Goal: Transaction & Acquisition: Purchase product/service

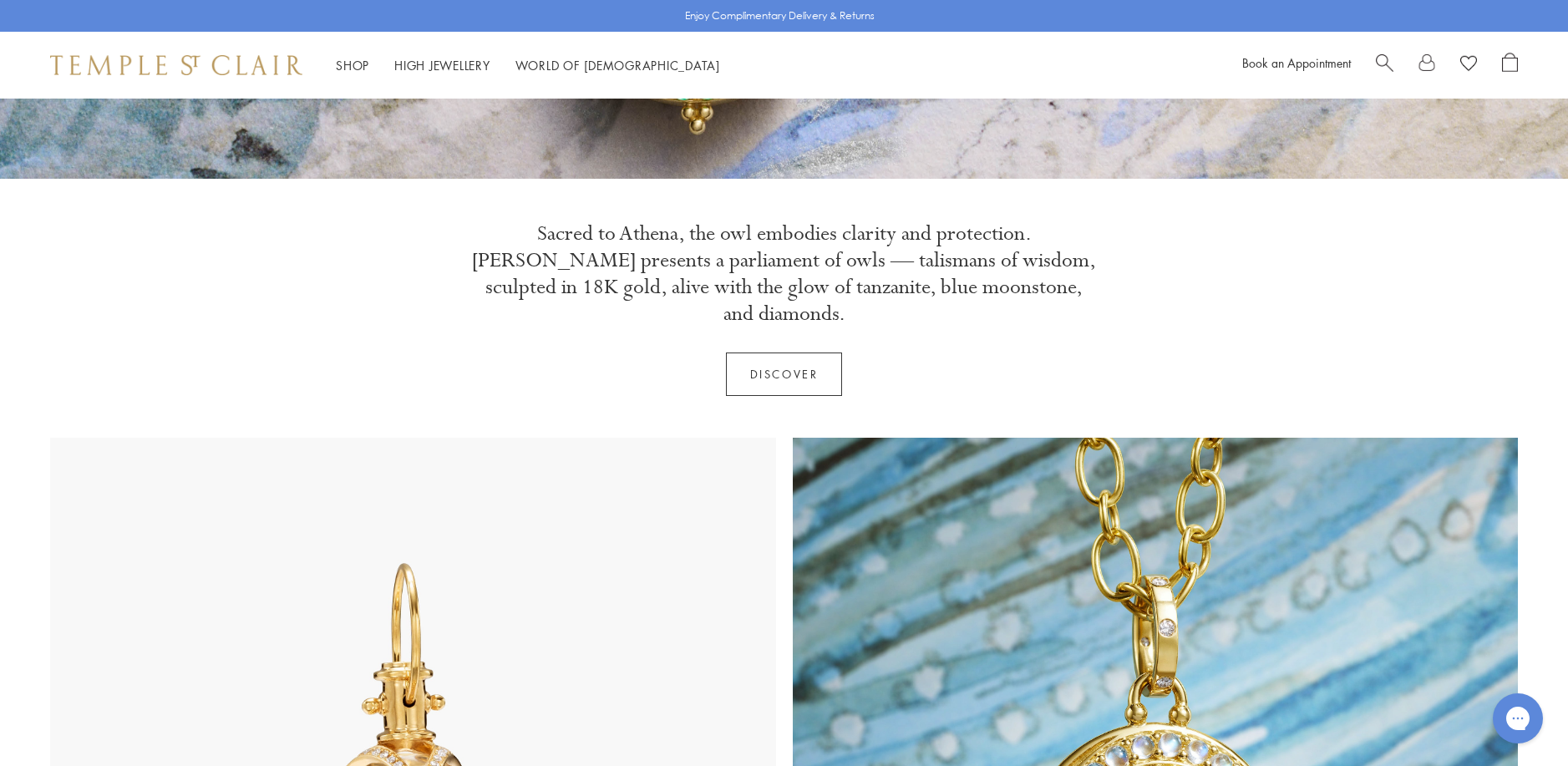
scroll to position [585, 0]
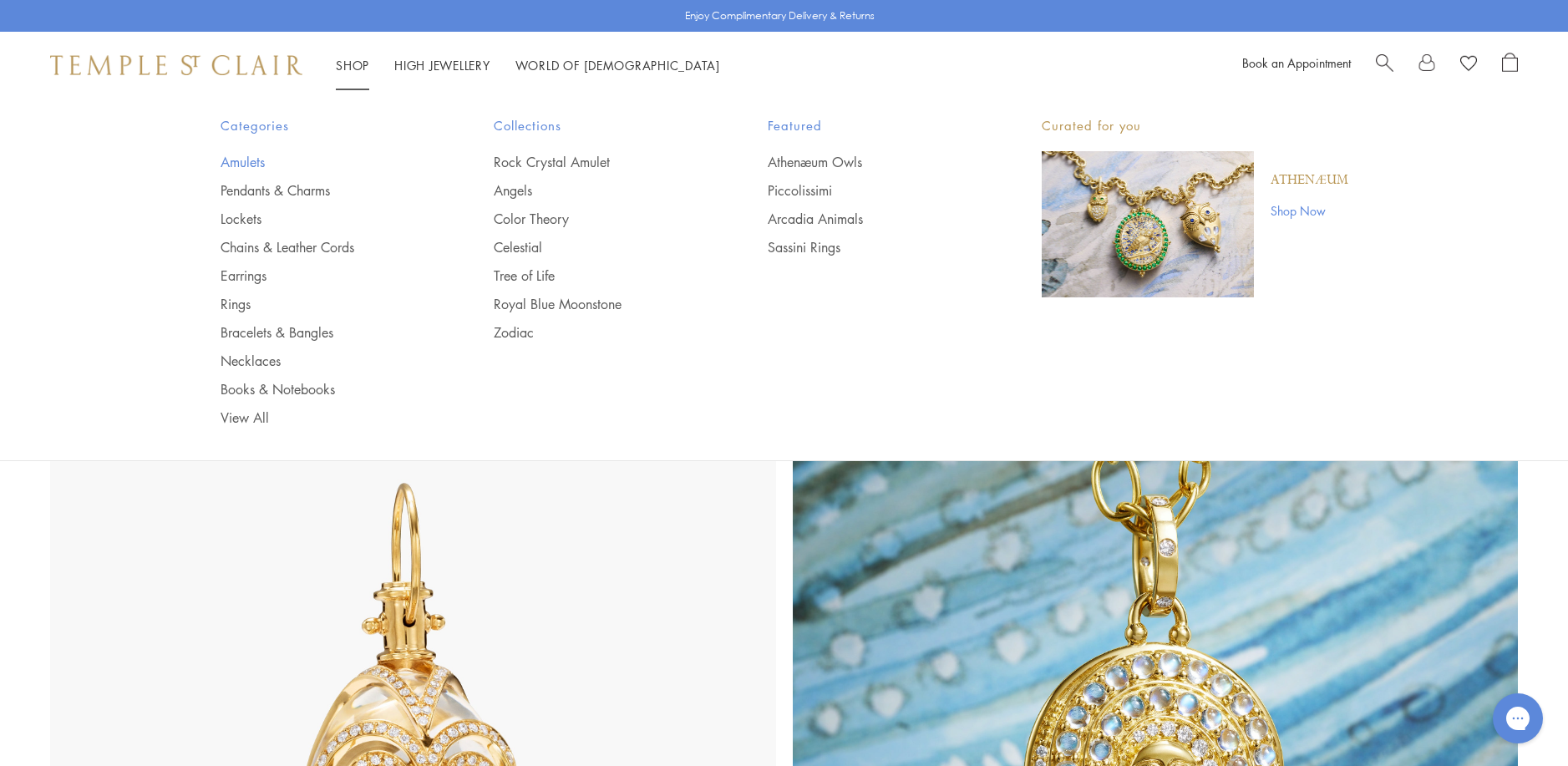
click at [235, 164] on link "Amulets" at bounding box center [323, 162] width 207 height 18
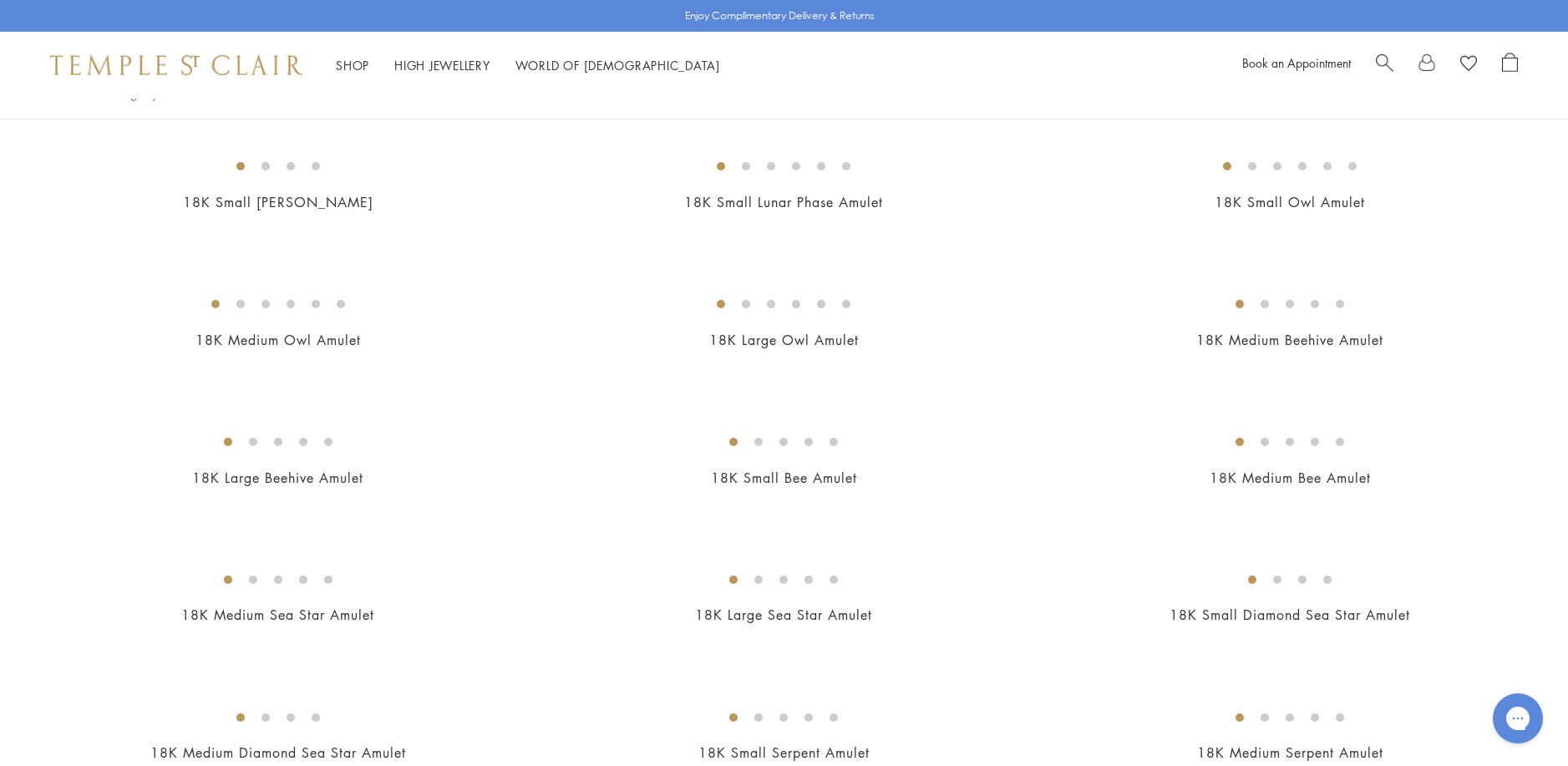
scroll to position [2507, 0]
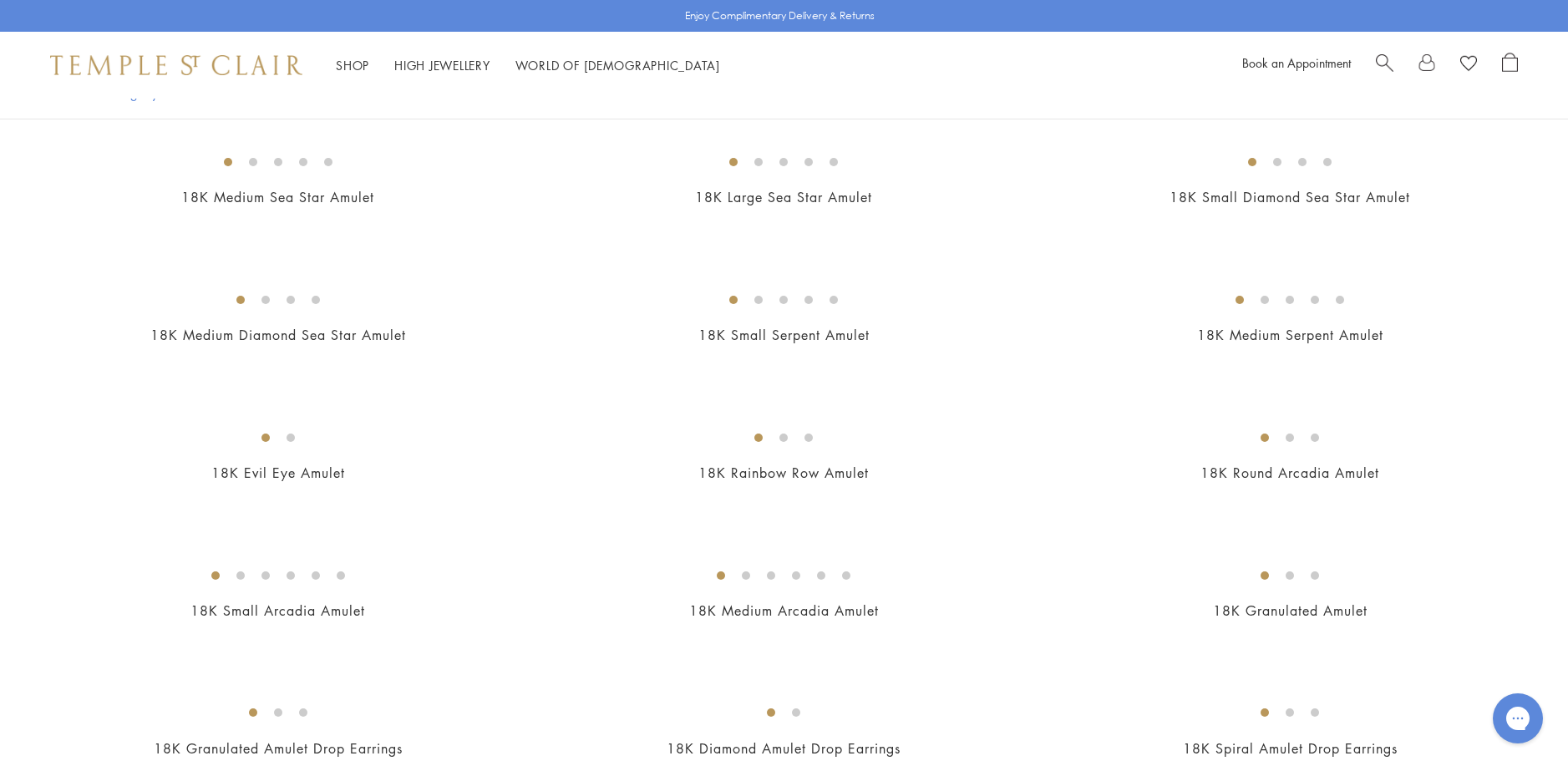
click at [0, 0] on img at bounding box center [0, 0] width 0 height 0
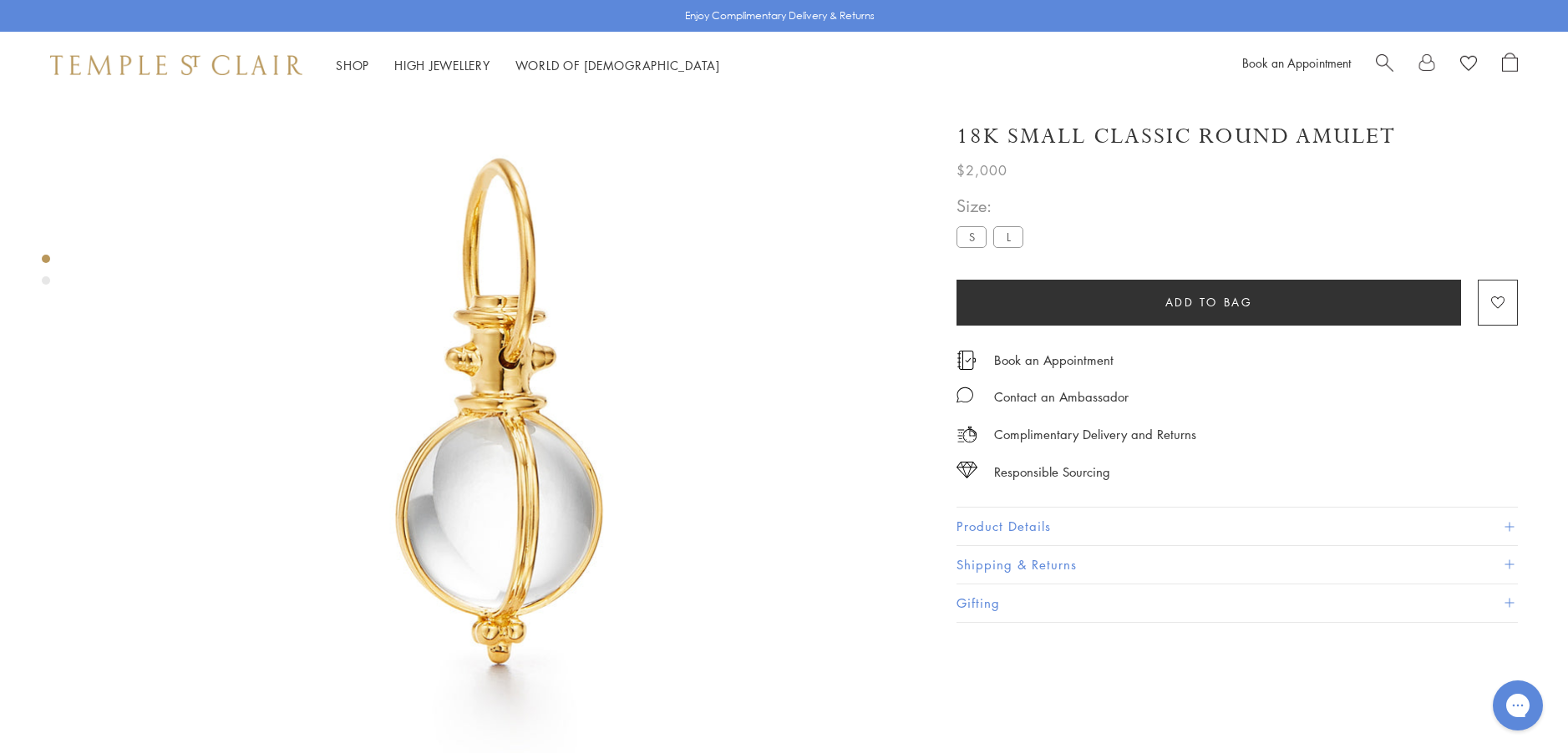
scroll to position [98, 0]
click at [994, 524] on button "Product Details" at bounding box center [1237, 526] width 562 height 38
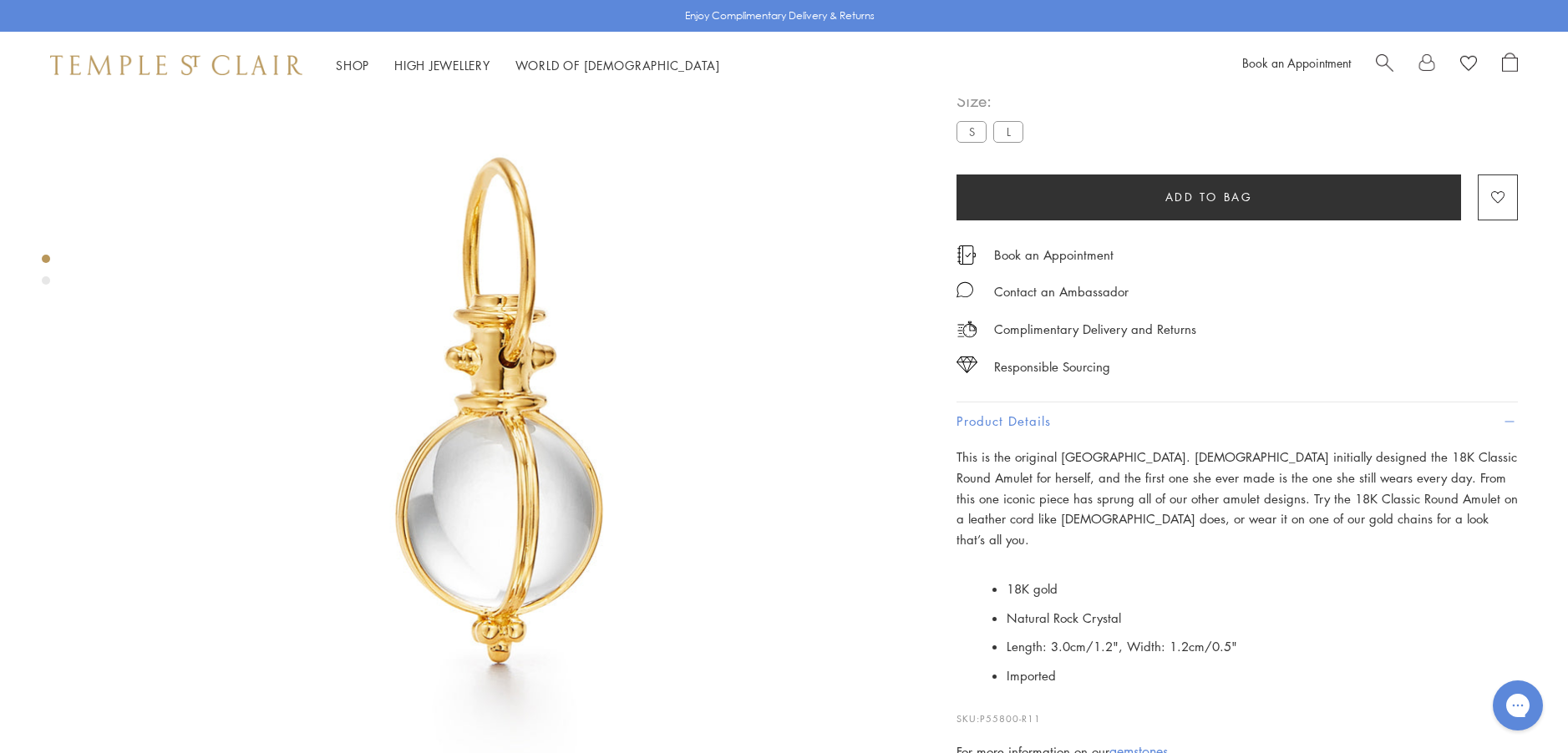
click at [47, 284] on div "Product gallery navigation" at bounding box center [45, 280] width 9 height 9
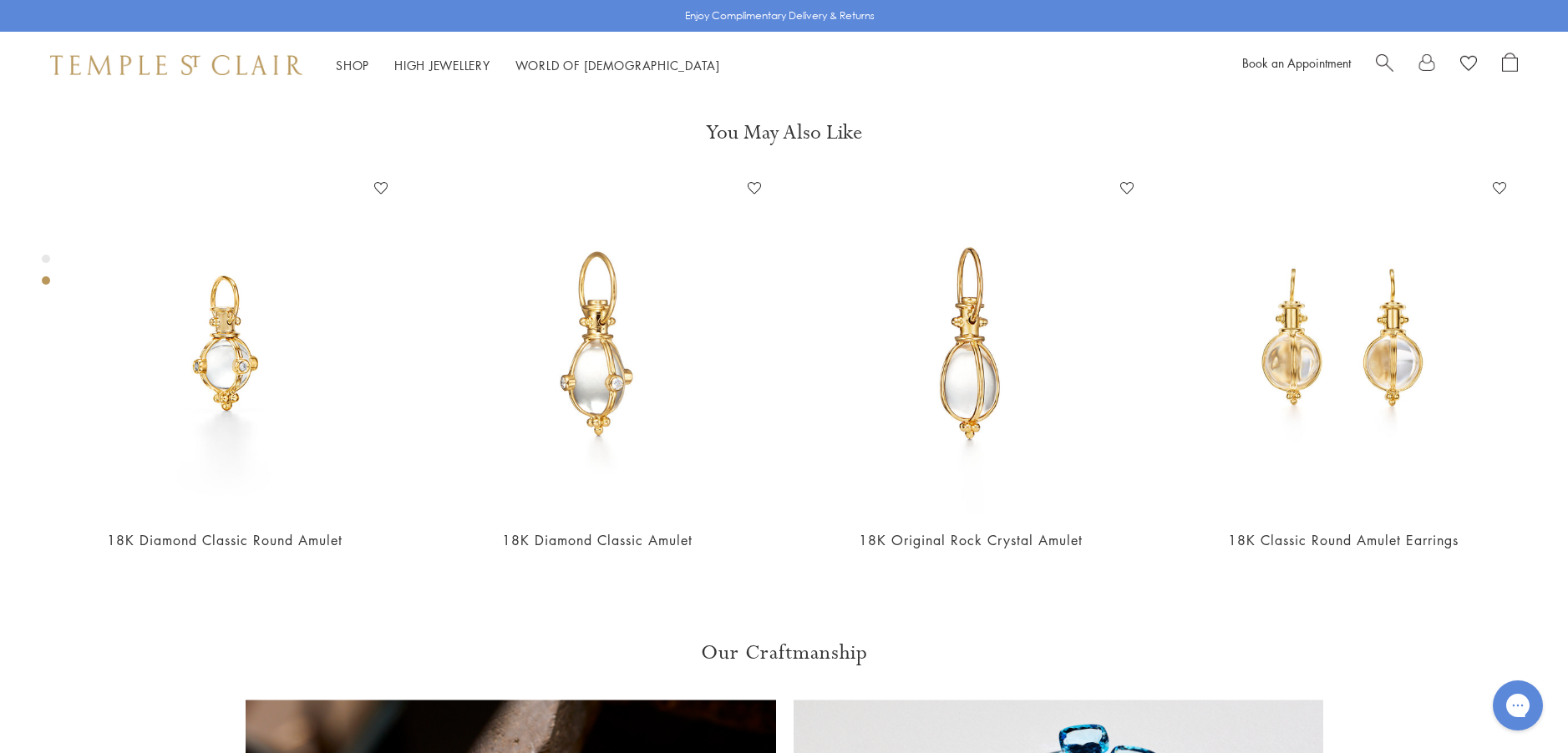
scroll to position [865, 0]
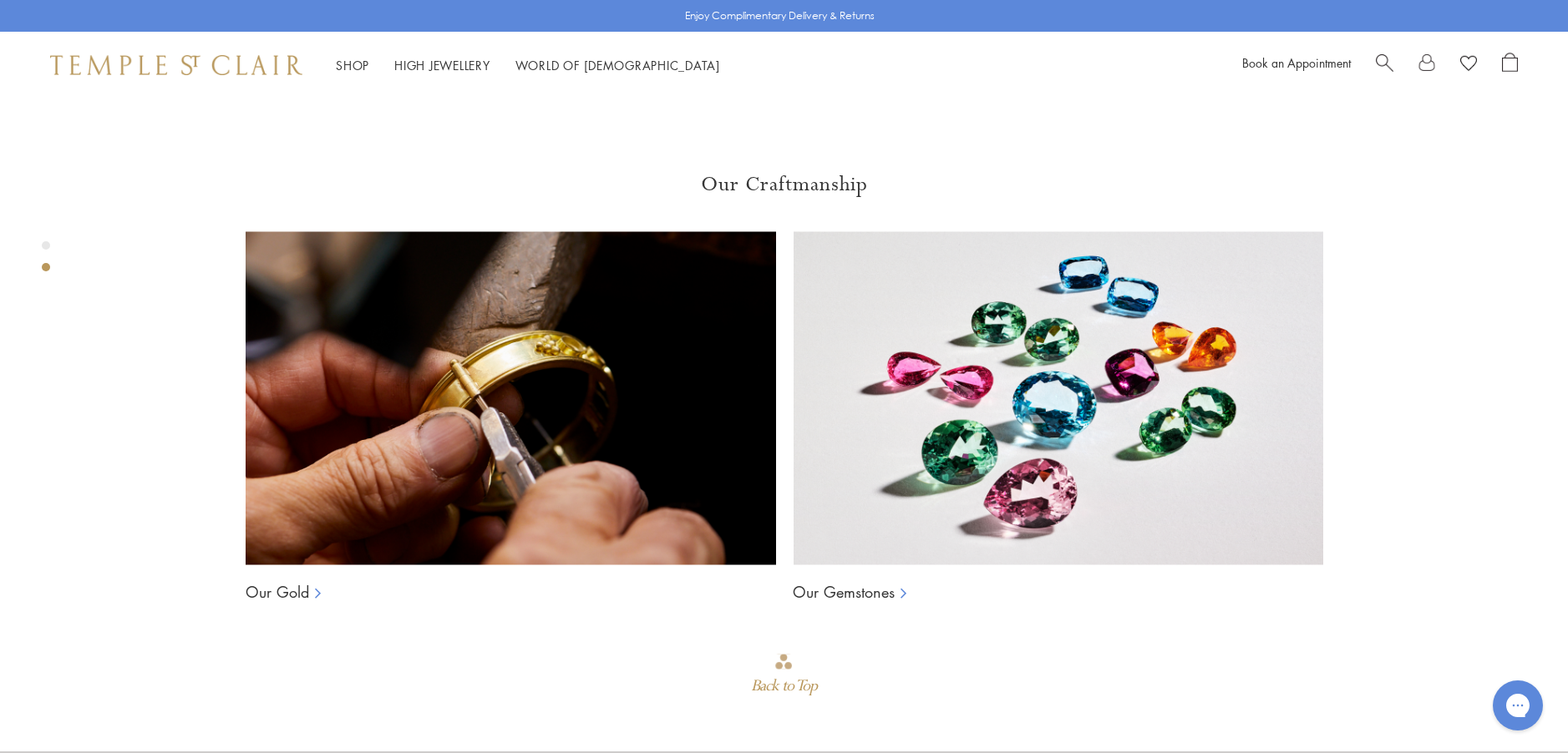
scroll to position [1268, 0]
